Goal: Task Accomplishment & Management: Use online tool/utility

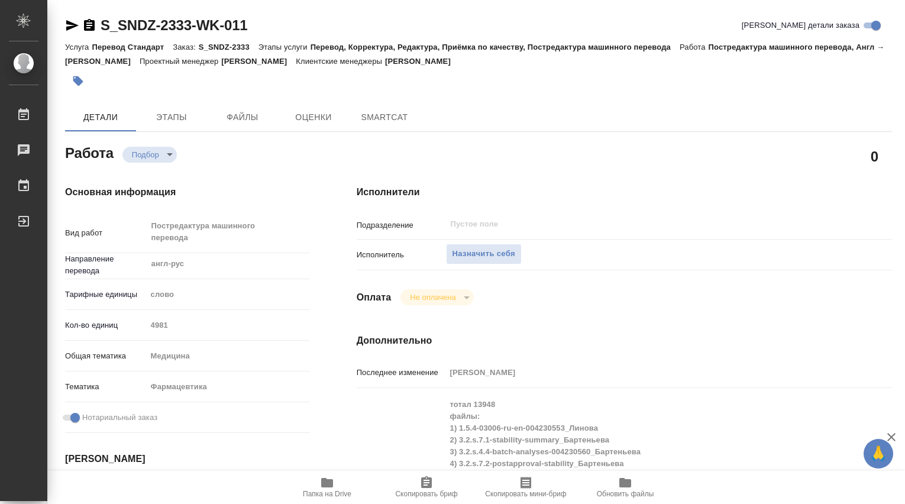
type textarea "x"
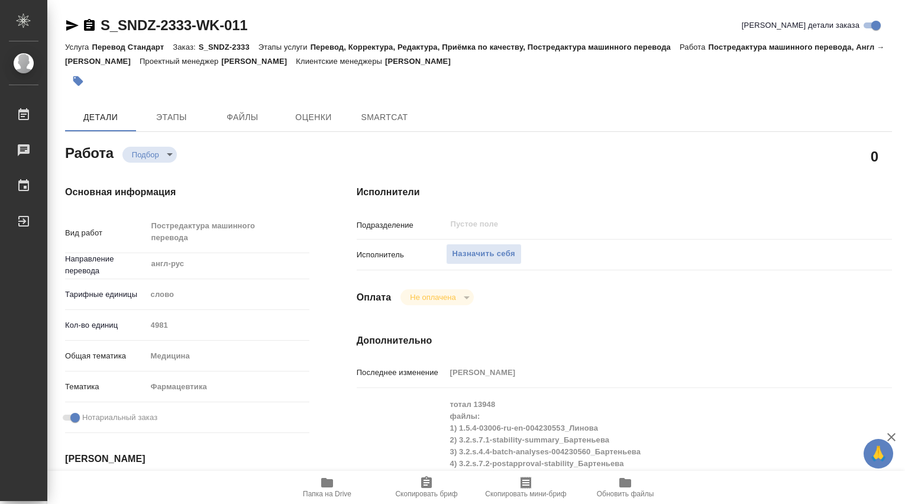
type textarea "x"
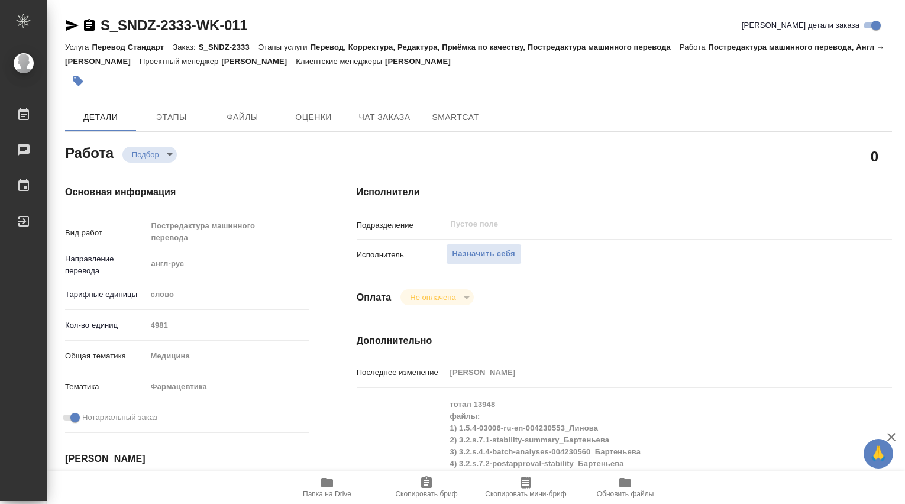
type textarea "x"
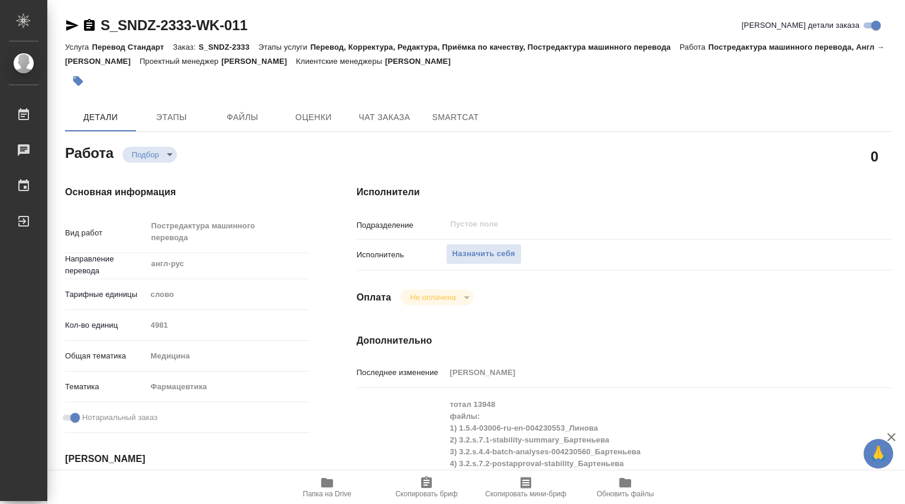
type textarea "x"
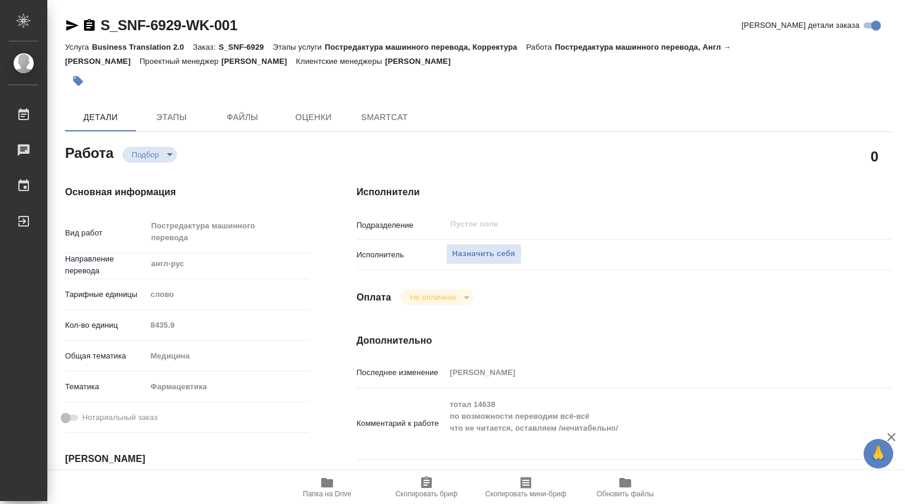
type textarea "x"
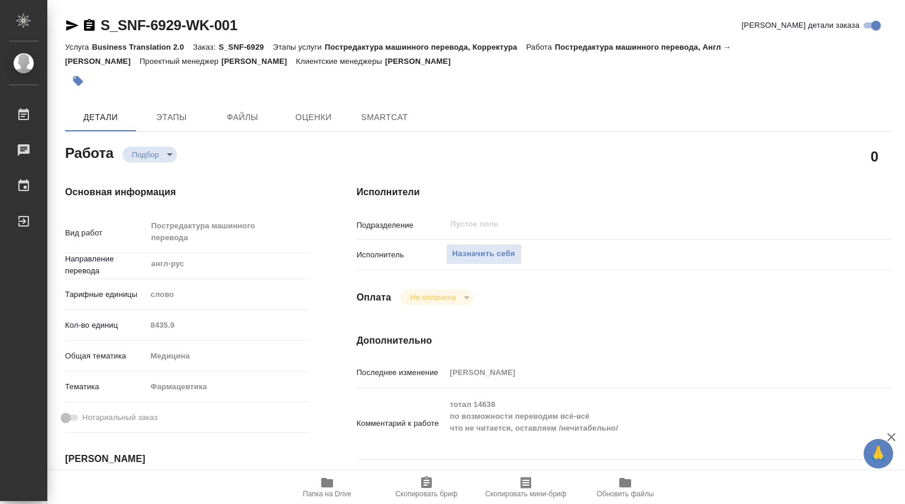
type textarea "x"
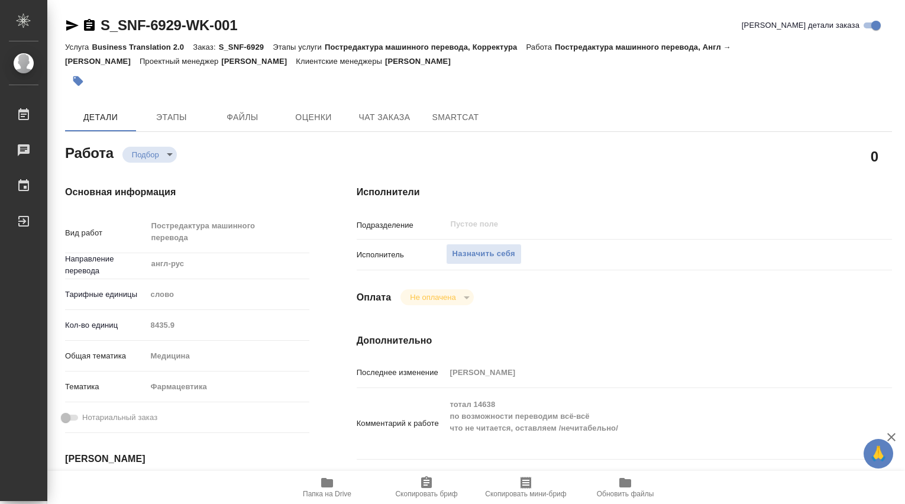
type textarea "x"
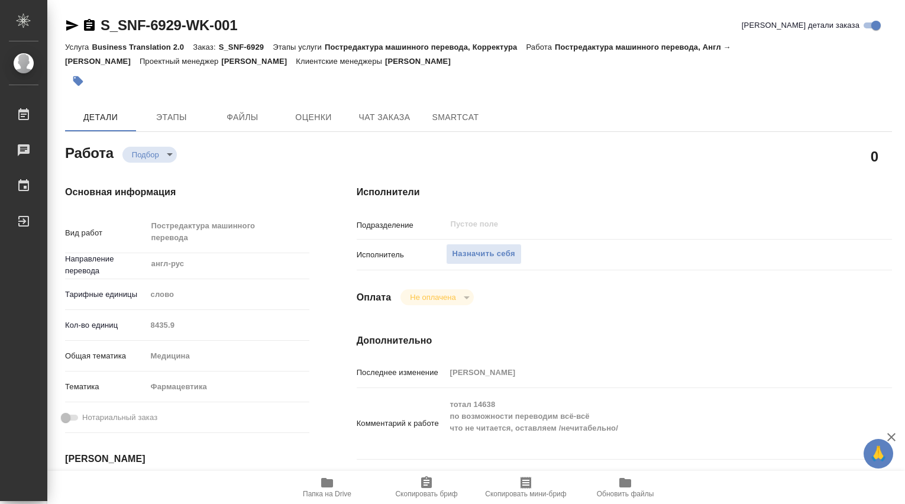
type textarea "x"
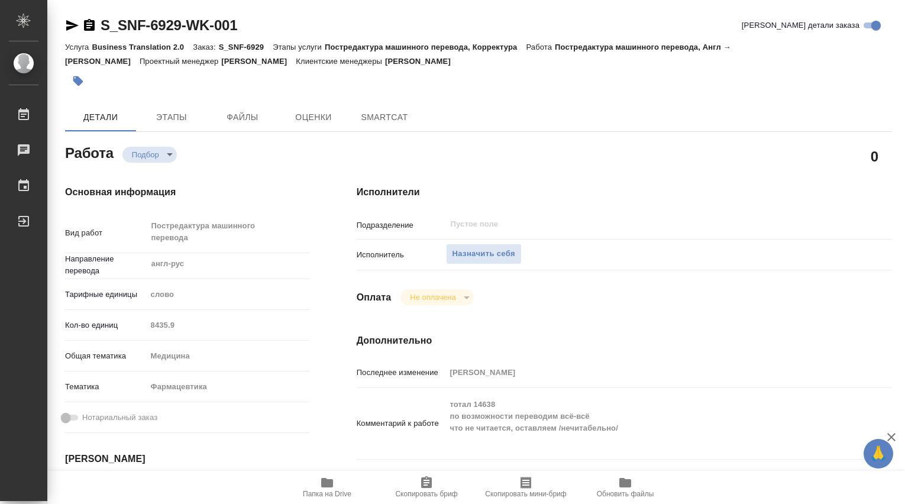
type textarea "x"
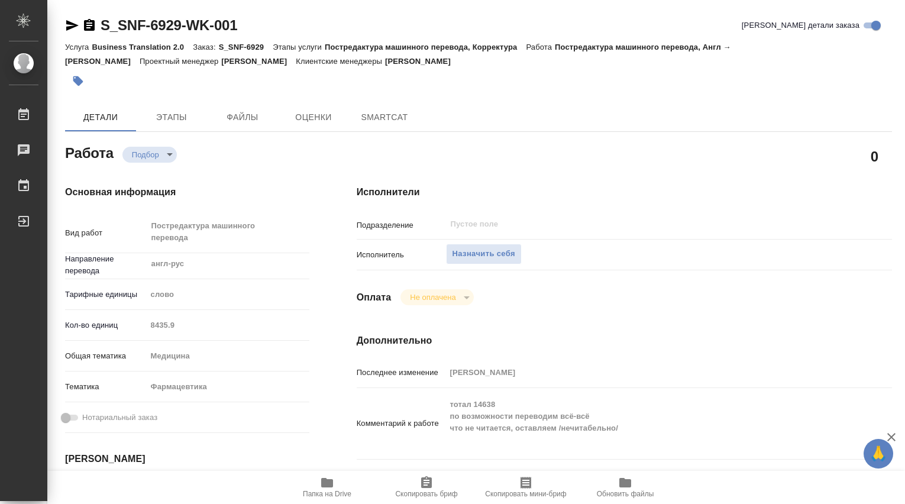
type textarea "x"
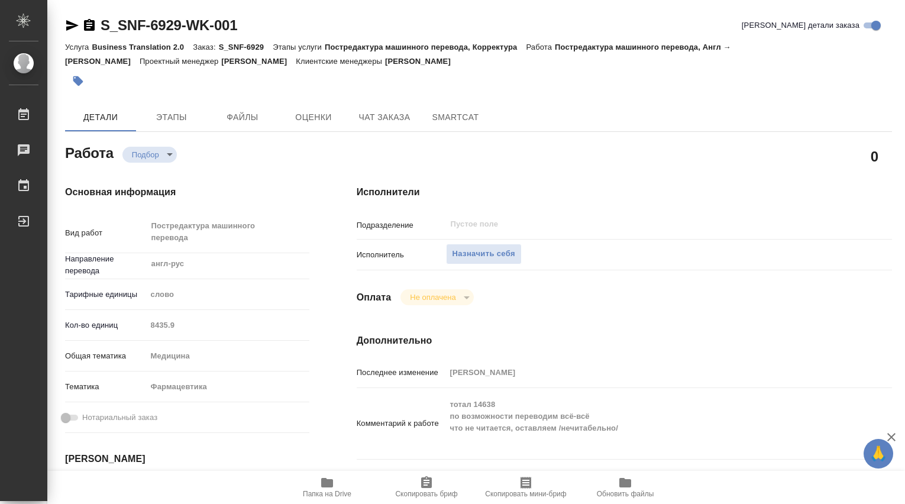
type textarea "x"
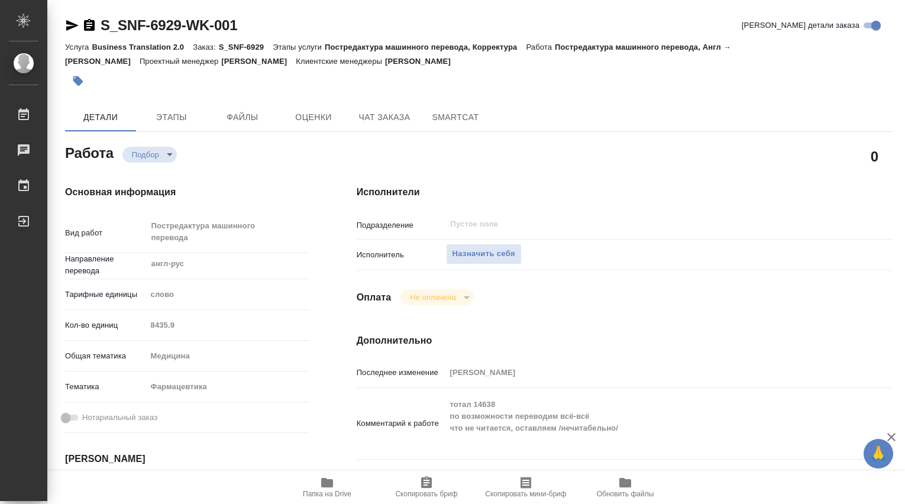
type textarea "x"
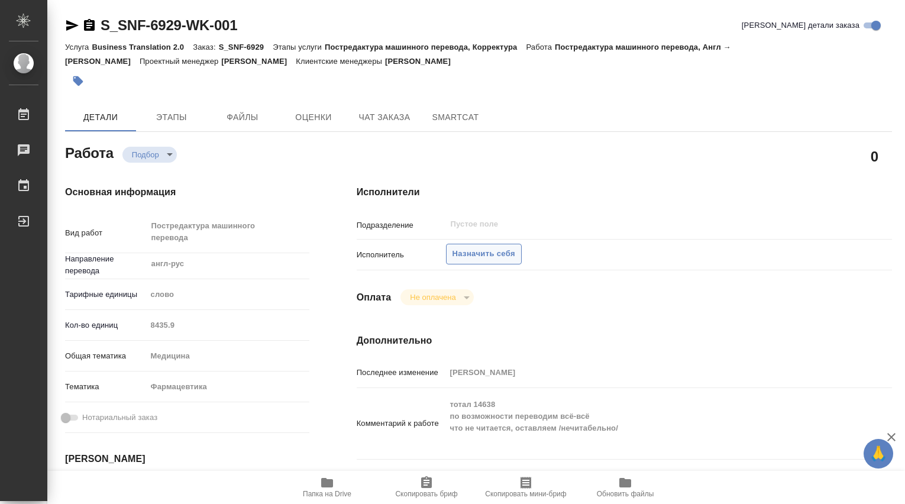
click at [476, 254] on span "Назначить себя" at bounding box center [483, 254] width 63 height 14
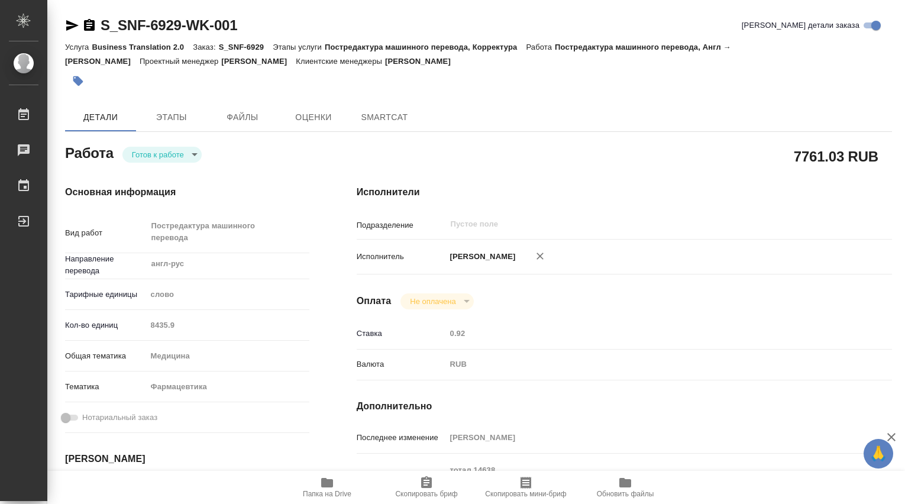
type textarea "x"
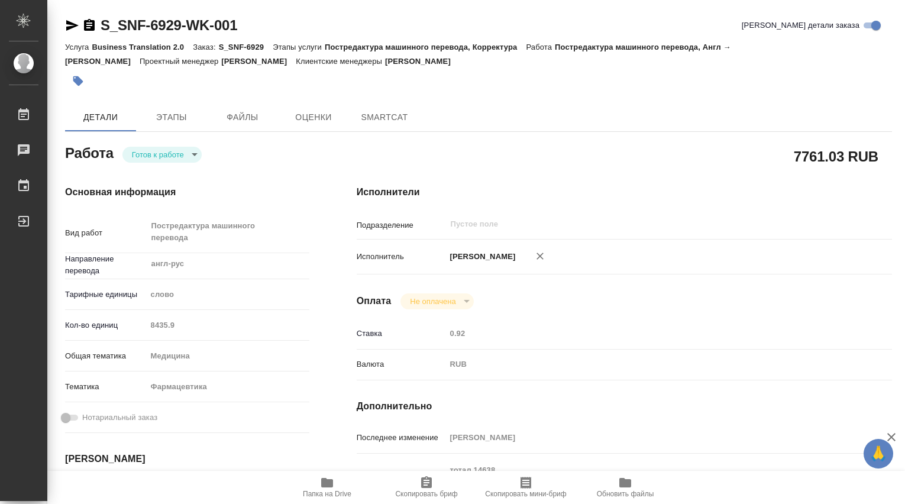
type textarea "x"
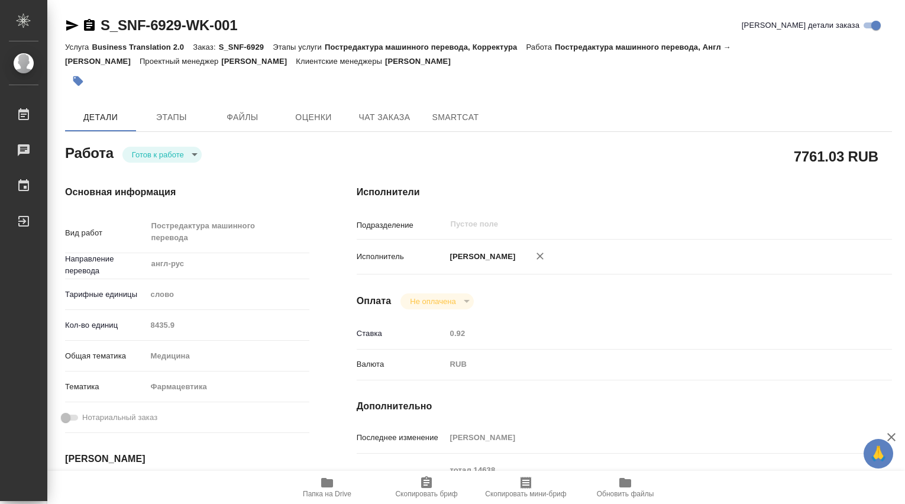
type textarea "x"
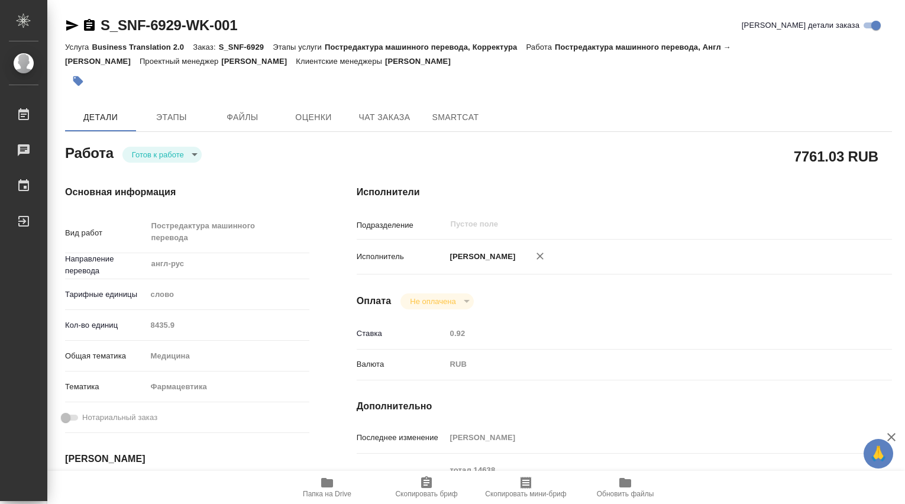
type textarea "x"
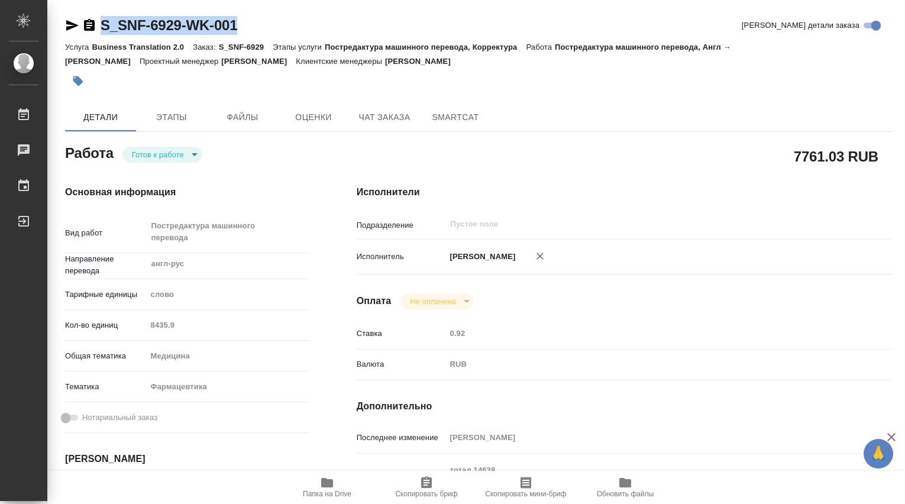
drag, startPoint x: 245, startPoint y: 22, endPoint x: 79, endPoint y: 24, distance: 166.2
click at [79, 24] on div "S_SNF-6929-WK-001 Кратко детали заказа" at bounding box center [478, 25] width 827 height 19
copy link "S_SNF-6929-WK-001"
